Goal: Check status: Check status

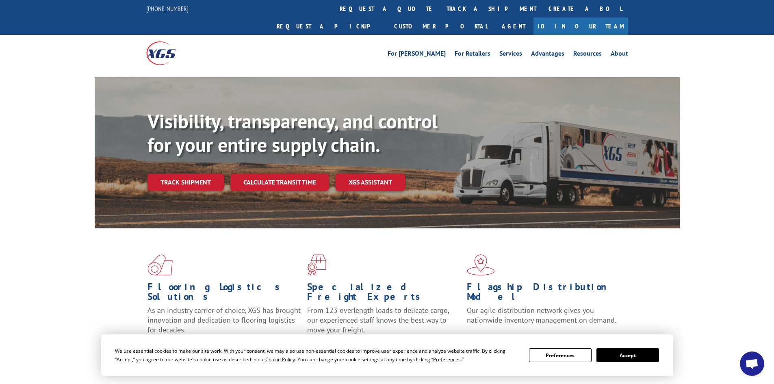
click at [634, 354] on button "Accept" at bounding box center [627, 355] width 63 height 14
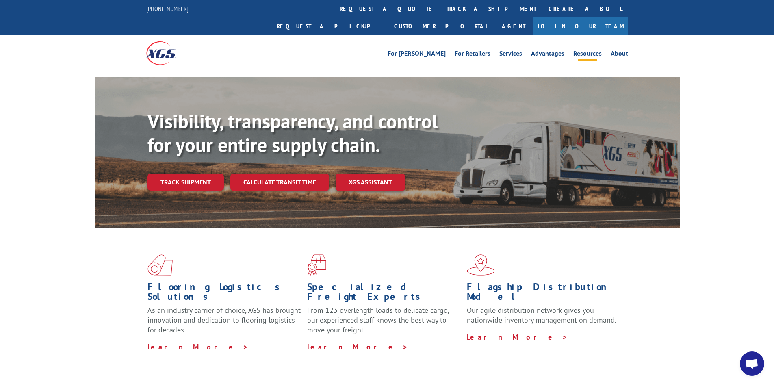
click at [580, 50] on link "Resources" at bounding box center [587, 54] width 28 height 9
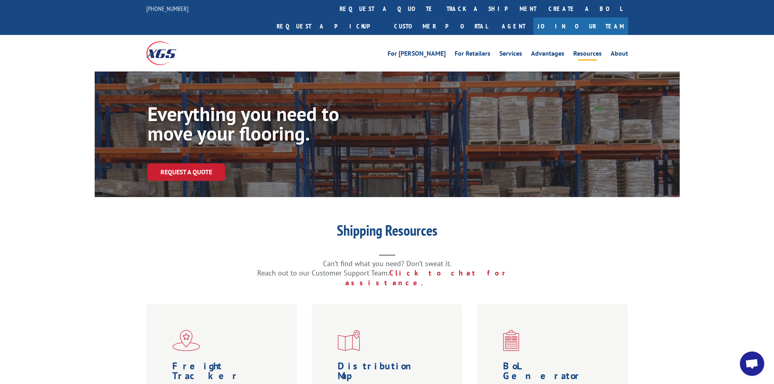
scroll to position [162, 0]
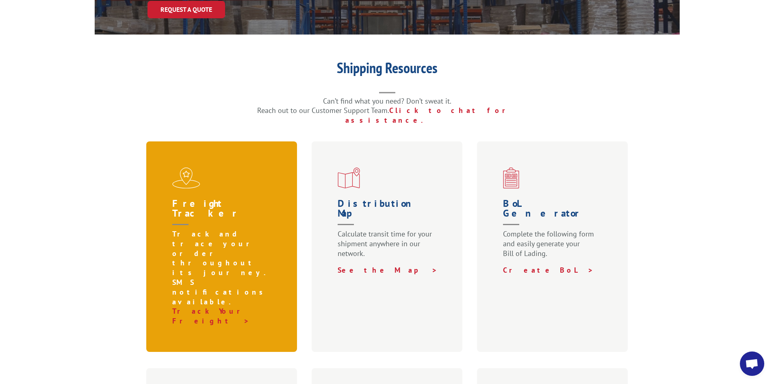
click at [191, 229] on p "Track and trace your order throughout its journey. SMS notifications available." at bounding box center [223, 267] width 102 height 77
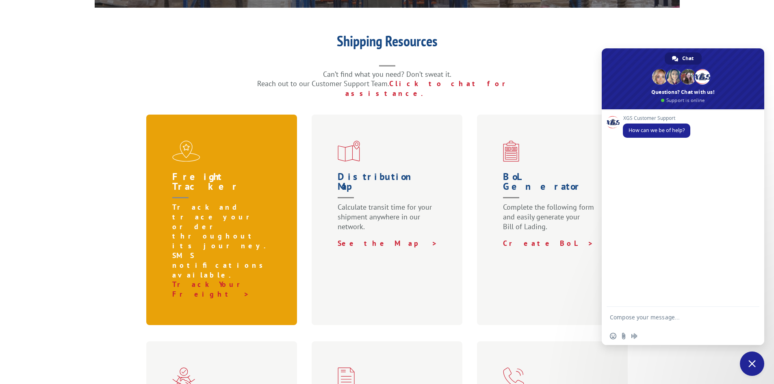
scroll to position [203, 0]
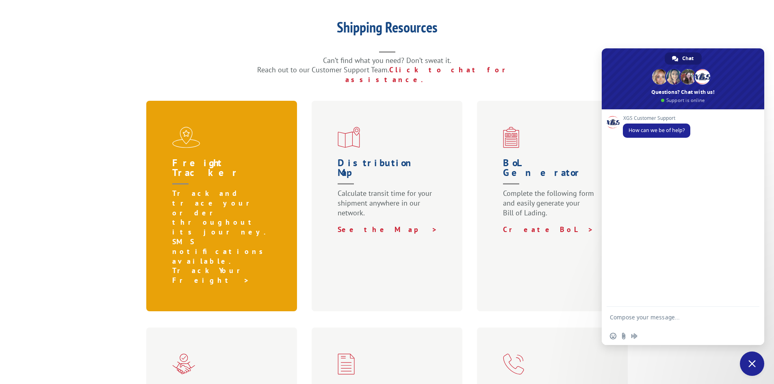
click at [200, 266] on link "Track Your Freight >" at bounding box center [211, 275] width 79 height 19
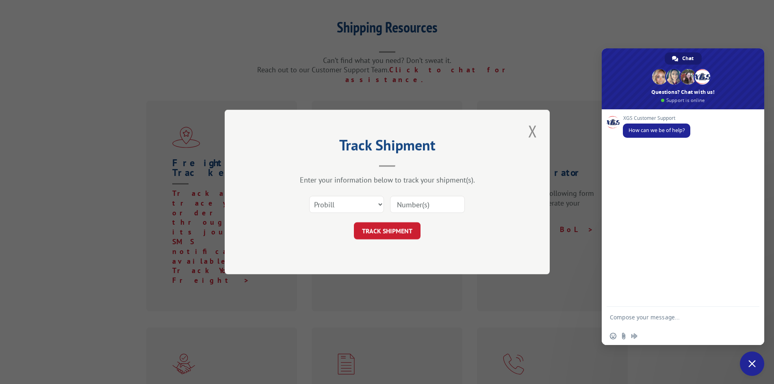
click at [417, 200] on input at bounding box center [427, 204] width 75 height 17
type input "15333718"
click at [391, 229] on button "TRACK SHIPMENT" at bounding box center [387, 230] width 67 height 17
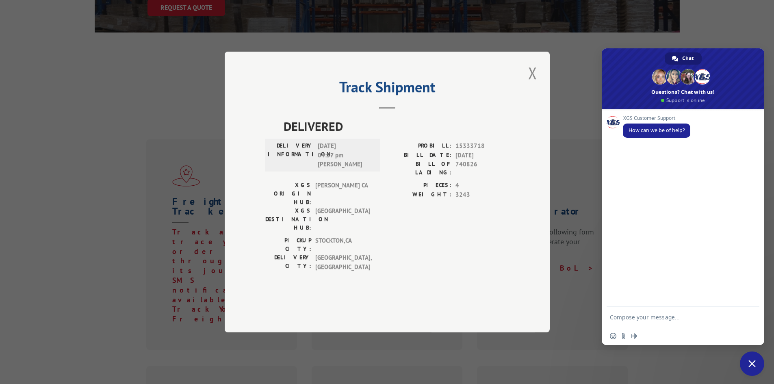
scroll to position [162, 0]
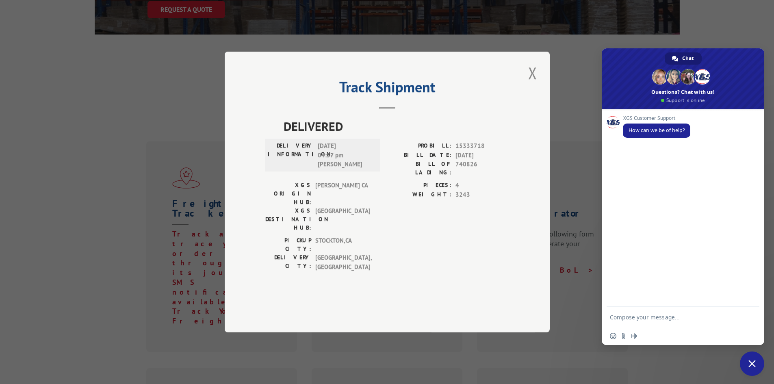
click at [524, 97] on div "Track Shipment DELIVERED DELIVERY INFORMATION: 06/02/2025 04:57 pm Lillian PROB…" at bounding box center [387, 192] width 325 height 281
click at [531, 84] on button "Close modal" at bounding box center [533, 73] width 14 height 22
